Goal: Task Accomplishment & Management: Use online tool/utility

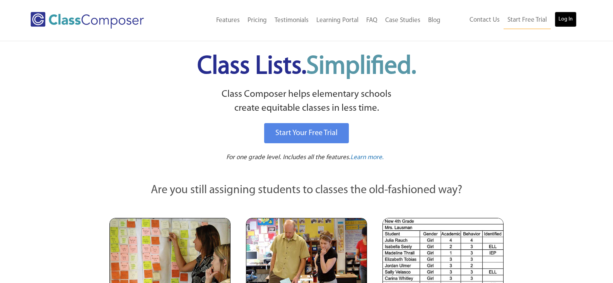
click at [562, 20] on link "Log In" at bounding box center [565, 19] width 22 height 15
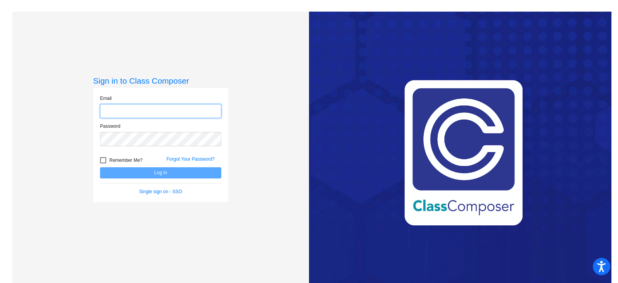
type input "[EMAIL_ADDRESS][DOMAIN_NAME]"
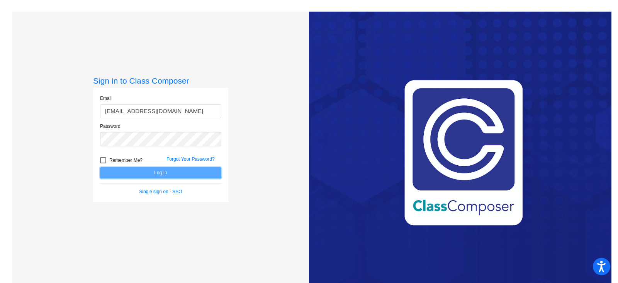
click at [170, 173] on button "Log In" at bounding box center [160, 172] width 121 height 11
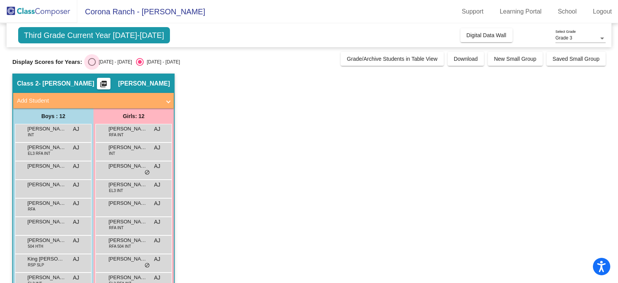
click at [90, 61] on div "Select an option" at bounding box center [92, 62] width 8 height 8
click at [92, 66] on input "[DATE] - [DATE]" at bounding box center [92, 66] width 0 height 0
radio input "true"
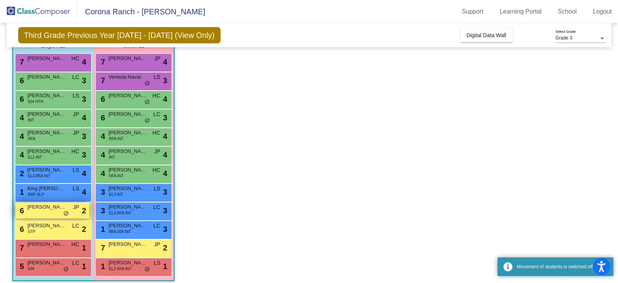
scroll to position [76, 0]
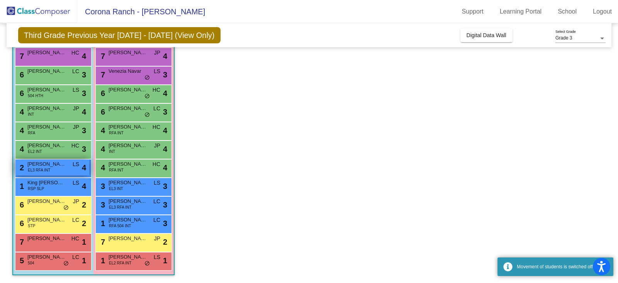
click at [49, 165] on span "[PERSON_NAME]" at bounding box center [46, 164] width 39 height 8
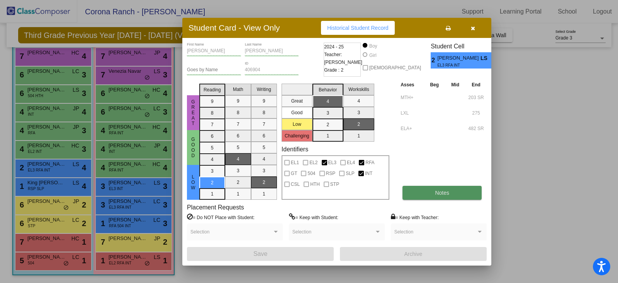
click at [429, 195] on button "Notes" at bounding box center [442, 193] width 79 height 14
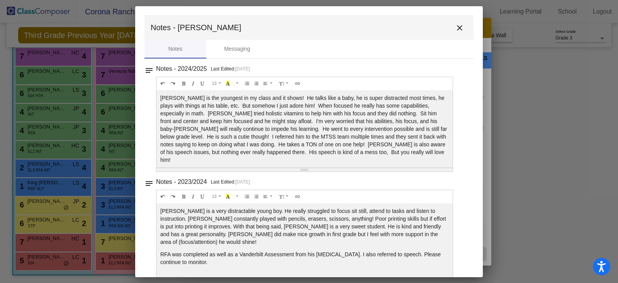
scroll to position [0, 0]
click at [458, 28] on mat-icon "close" at bounding box center [459, 28] width 9 height 9
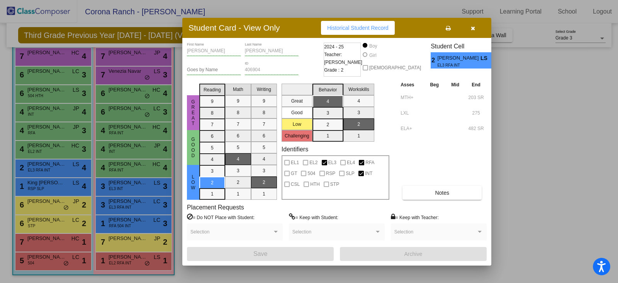
click at [59, 207] on div at bounding box center [309, 141] width 618 height 283
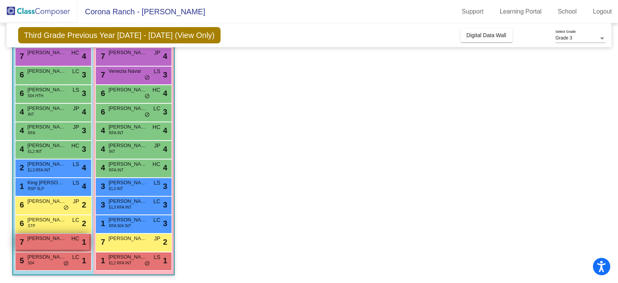
click at [59, 244] on div "7 Gabriel Nease HC lock do_not_disturb_alt 1" at bounding box center [52, 241] width 74 height 16
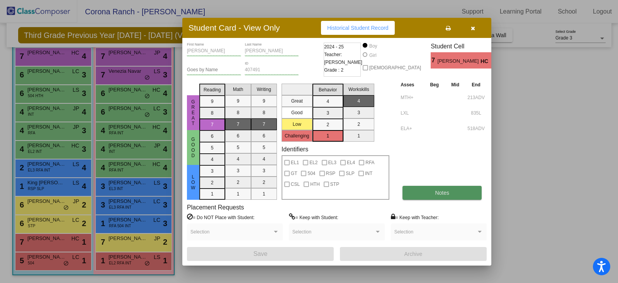
click at [451, 192] on button "Notes" at bounding box center [442, 193] width 79 height 14
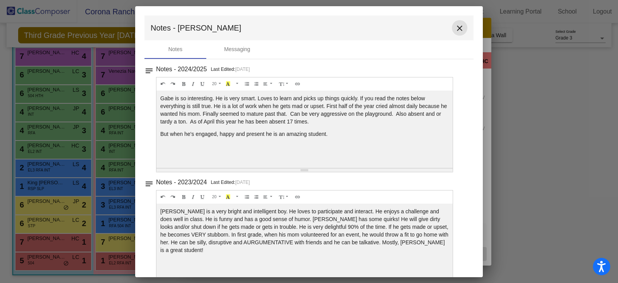
click at [457, 29] on mat-icon "close" at bounding box center [459, 28] width 9 height 9
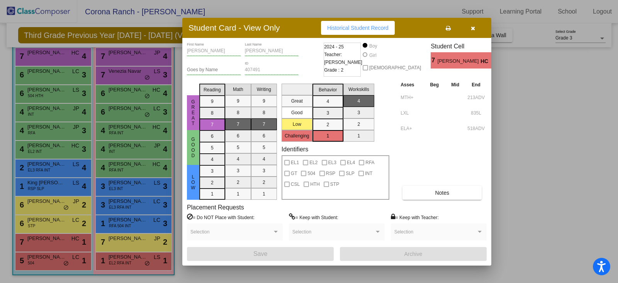
click at [46, 205] on div at bounding box center [309, 141] width 618 height 283
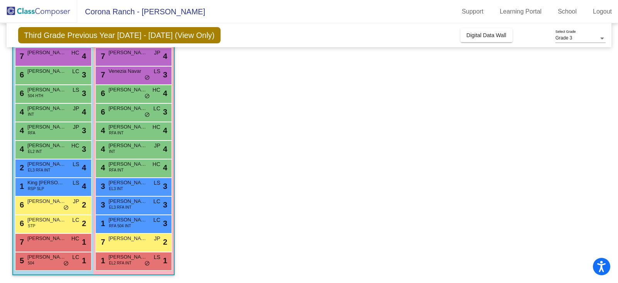
click at [46, 205] on div "6 Michael Henriquez JP lock do_not_disturb_alt 2" at bounding box center [52, 204] width 74 height 16
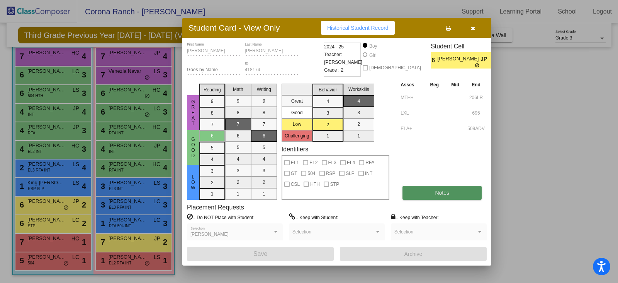
click at [420, 190] on button "Notes" at bounding box center [442, 193] width 79 height 14
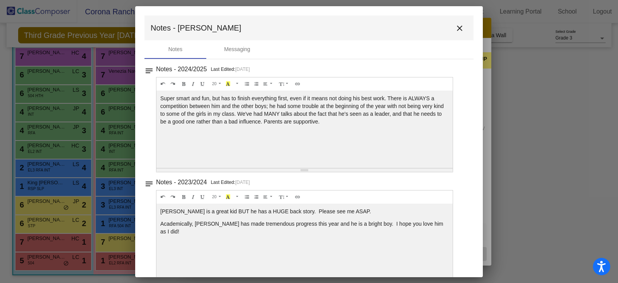
scroll to position [17, 0]
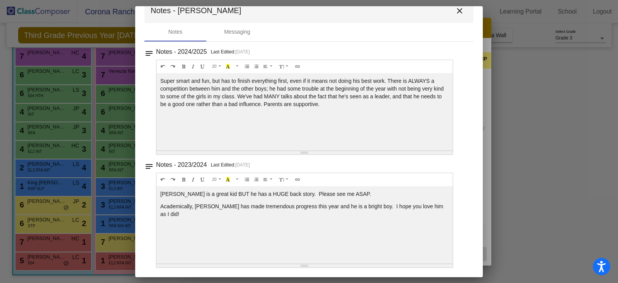
click at [455, 9] on mat-icon "close" at bounding box center [459, 10] width 9 height 9
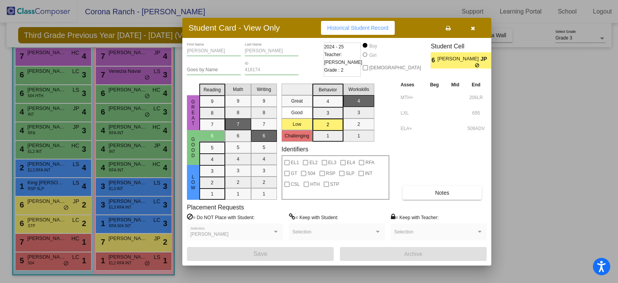
click at [124, 246] on div at bounding box center [309, 141] width 618 height 283
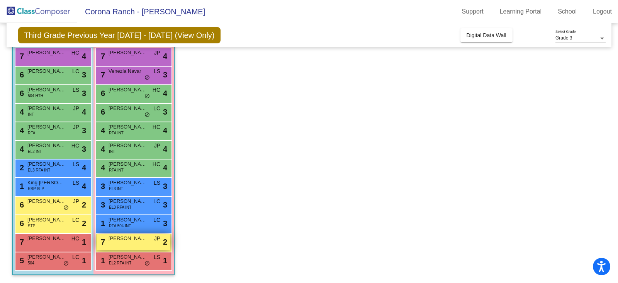
click at [124, 244] on div "7 Tala Khalaf JP lock do_not_disturb_alt 2" at bounding box center [134, 241] width 74 height 16
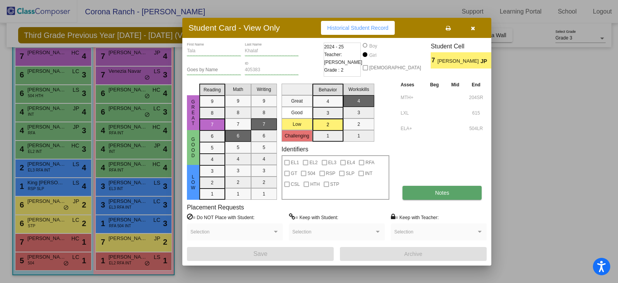
click at [439, 193] on span "Notes" at bounding box center [442, 192] width 14 height 6
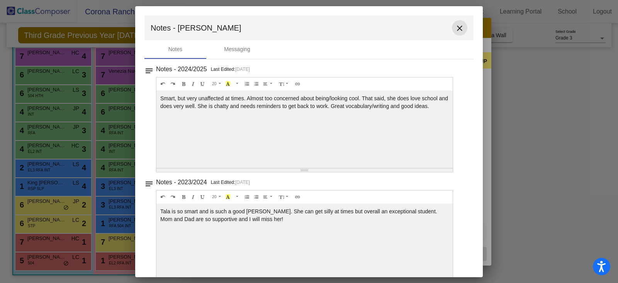
click at [455, 29] on mat-icon "close" at bounding box center [459, 28] width 9 height 9
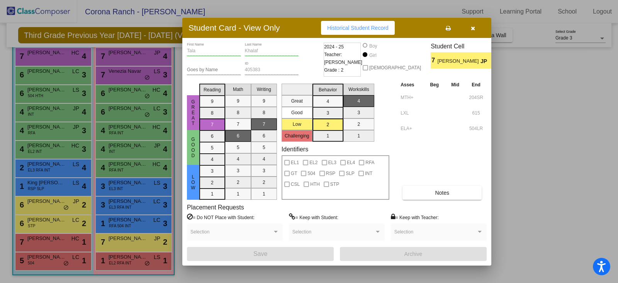
click at [120, 222] on div at bounding box center [309, 141] width 618 height 283
